Goal: Use online tool/utility: Utilize a website feature to perform a specific function

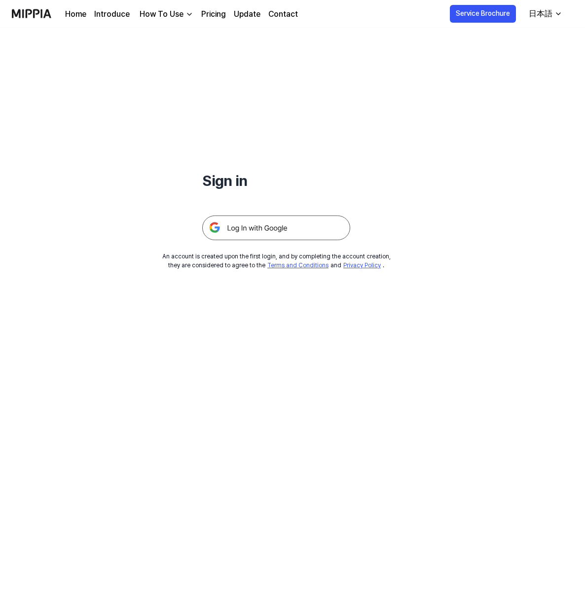
click at [285, 217] on img at bounding box center [276, 227] width 148 height 25
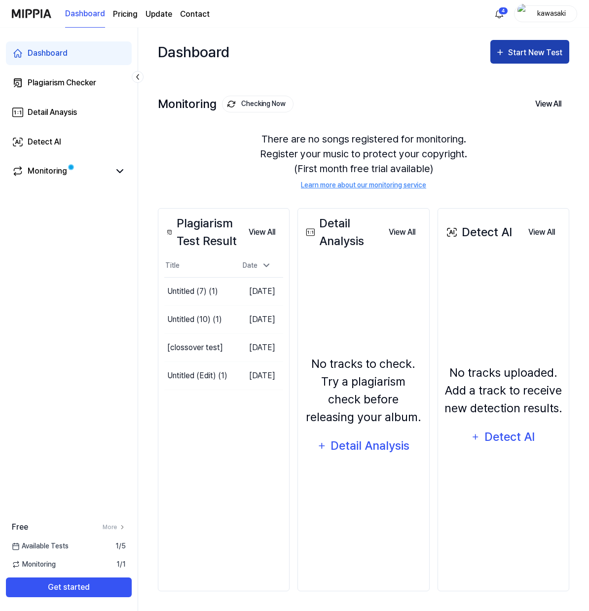
click at [506, 49] on div "Start New Test" at bounding box center [529, 52] width 69 height 13
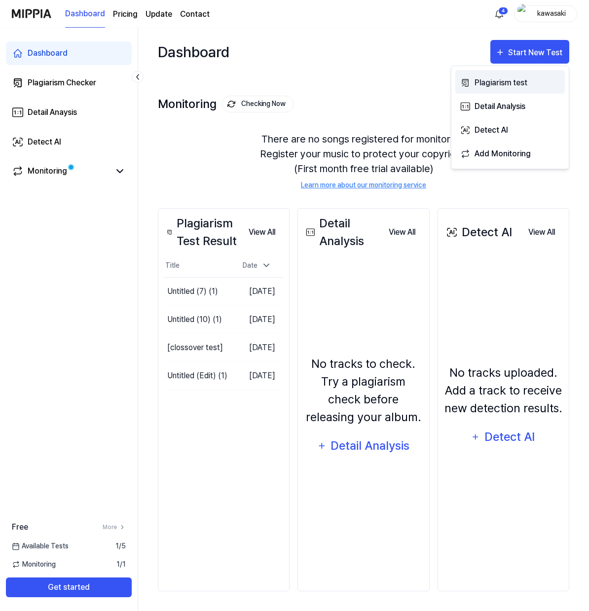
click at [485, 77] on div "Plagiarism test" at bounding box center [517, 82] width 86 height 13
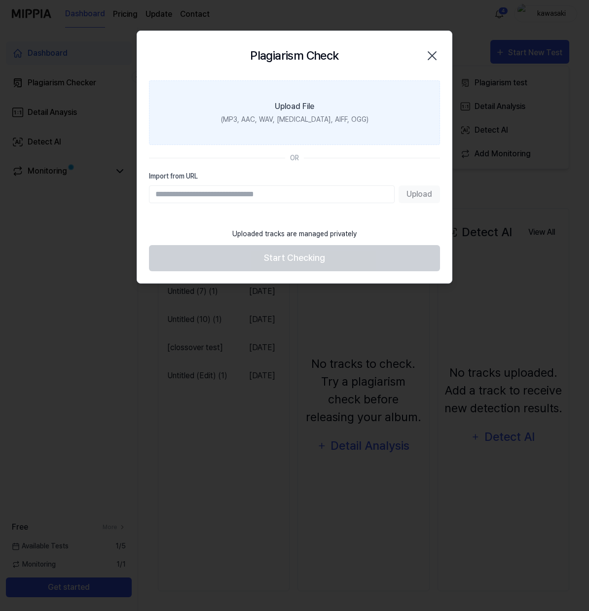
click at [291, 93] on label "Upload File (MP3, AAC, WAV, [MEDICAL_DATA], AIFF, OGG)" at bounding box center [294, 112] width 291 height 65
click at [0, 0] on input "Upload File (MP3, AAC, WAV, [MEDICAL_DATA], AIFF, OGG)" at bounding box center [0, 0] width 0 height 0
click at [268, 114] on div "(MP3, AAC, WAV, [MEDICAL_DATA], AIFF, OGG)" at bounding box center [294, 119] width 147 height 10
click at [283, 124] on div "(MP3, AAC, WAV, [MEDICAL_DATA], AIFF, OGG)" at bounding box center [294, 119] width 147 height 10
click at [0, 0] on input "Upload File (MP3, AAC, WAV, [MEDICAL_DATA], AIFF, OGG)" at bounding box center [0, 0] width 0 height 0
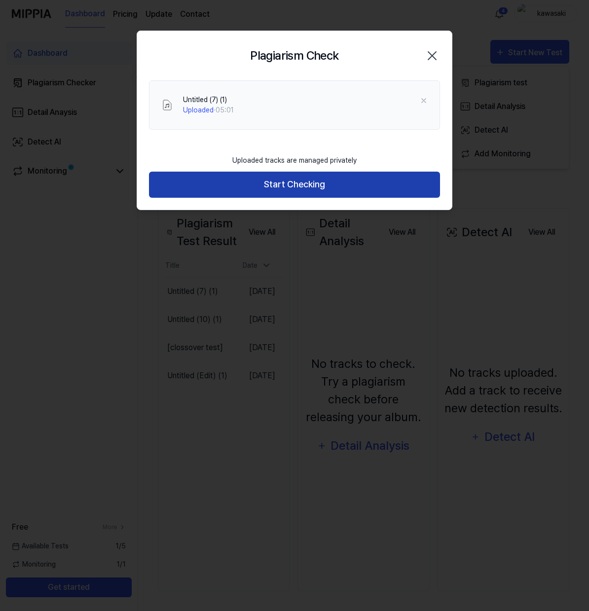
click at [288, 189] on button "Start Checking" at bounding box center [294, 185] width 291 height 26
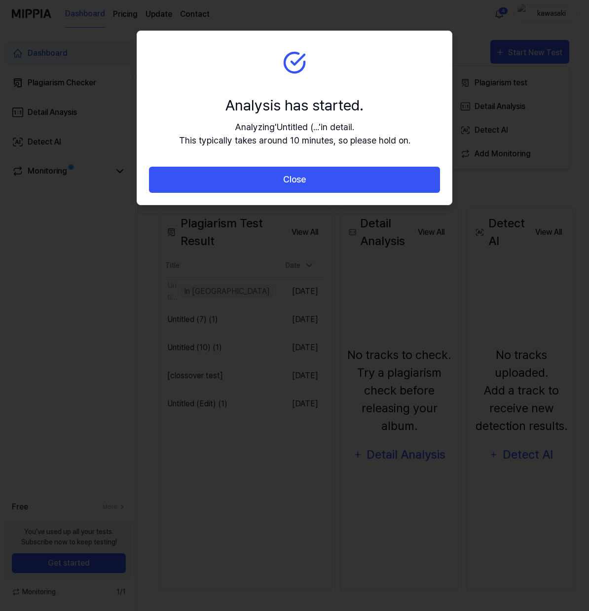
click at [295, 179] on button "Close" at bounding box center [294, 180] width 291 height 26
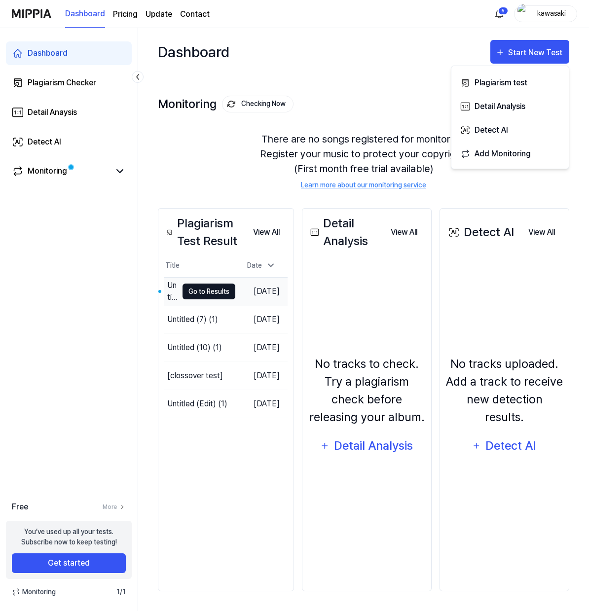
click at [215, 290] on button "Go to Results" at bounding box center [208, 291] width 53 height 16
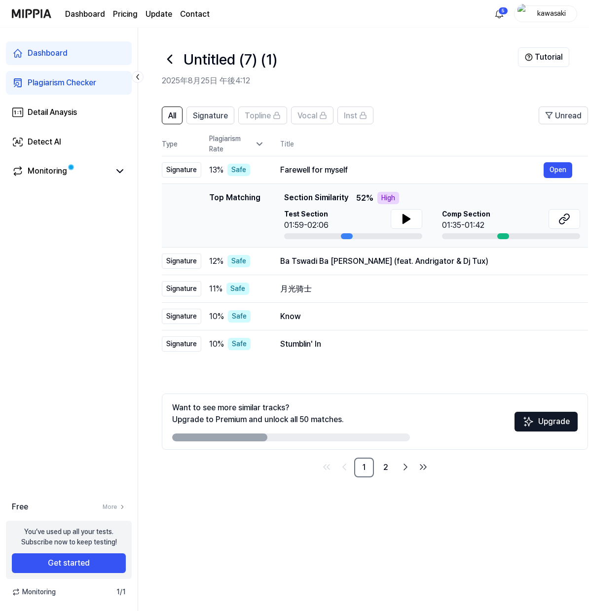
drag, startPoint x: 35, startPoint y: 80, endPoint x: 56, endPoint y: 84, distance: 21.0
click at [35, 81] on div "Plagiarism Checker" at bounding box center [62, 83] width 69 height 12
